Goal: Book appointment/travel/reservation

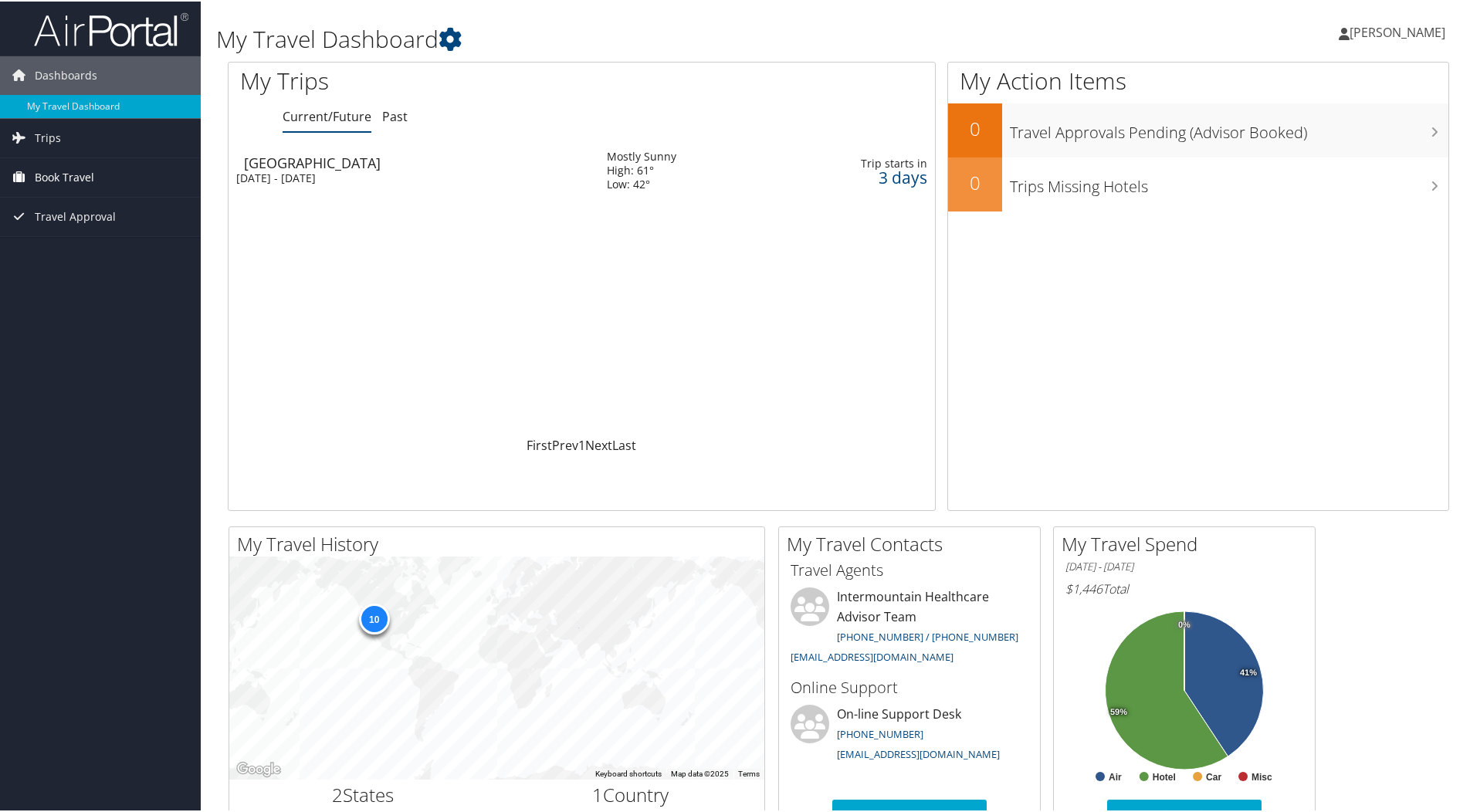
click at [63, 173] on span "Book Travel" at bounding box center [64, 175] width 60 height 39
click at [75, 247] on link "Book/Manage Online Trips" at bounding box center [100, 252] width 201 height 23
